Goal: Find contact information: Find contact information

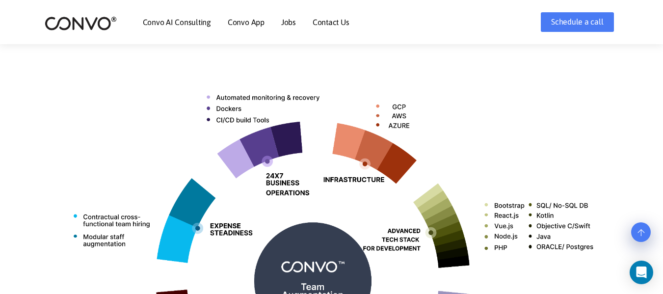
scroll to position [442, 0]
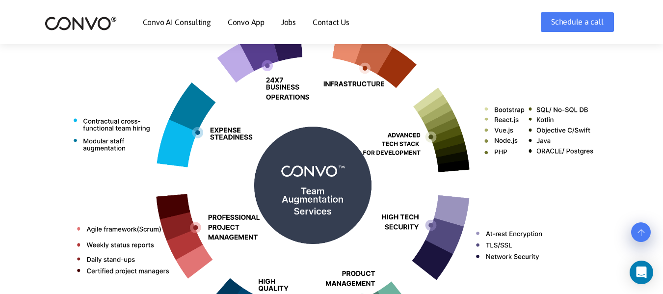
click at [327, 24] on link "Contact Us" at bounding box center [331, 22] width 37 height 8
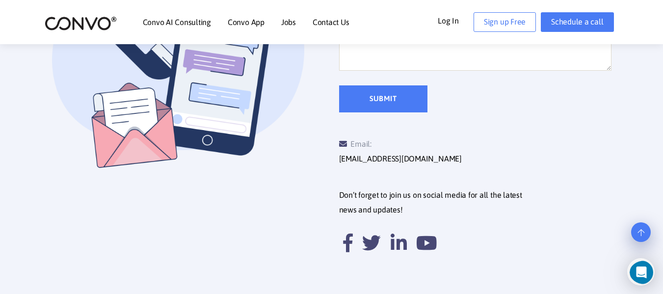
scroll to position [392, 0]
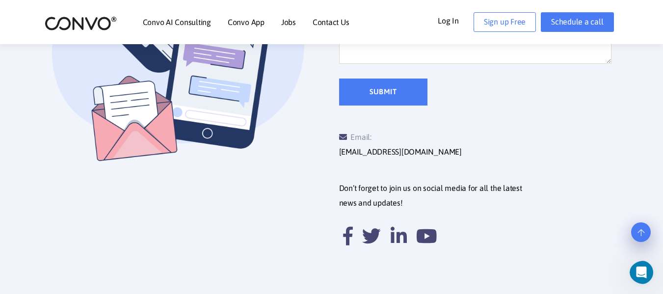
click at [171, 23] on link "Convo AI Consulting" at bounding box center [177, 22] width 68 height 8
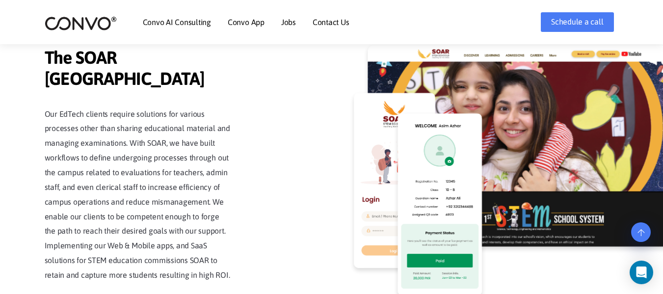
scroll to position [2011, 0]
